Goal: Information Seeking & Learning: Find specific fact

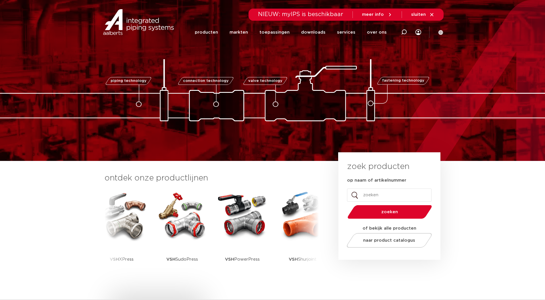
click at [379, 196] on input "op naam of artikelnummer" at bounding box center [389, 195] width 85 height 13
type input "6340048"
click at [391, 214] on span "zoeken" at bounding box center [390, 212] width 55 height 4
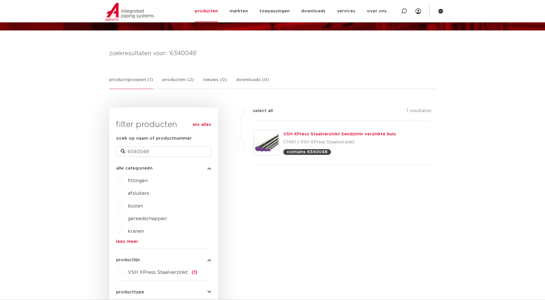
click at [334, 133] on link "VSH XPress Staalverzinkt Sendzimir verzinkte buis" at bounding box center [339, 134] width 113 height 4
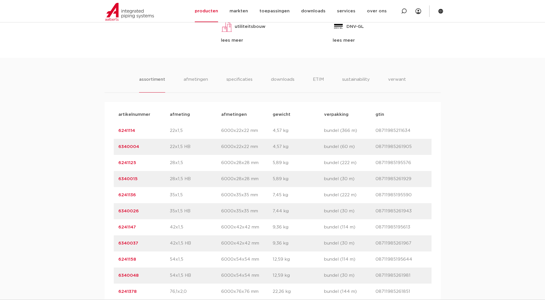
scroll to position [345, 0]
